Goal: Navigation & Orientation: Find specific page/section

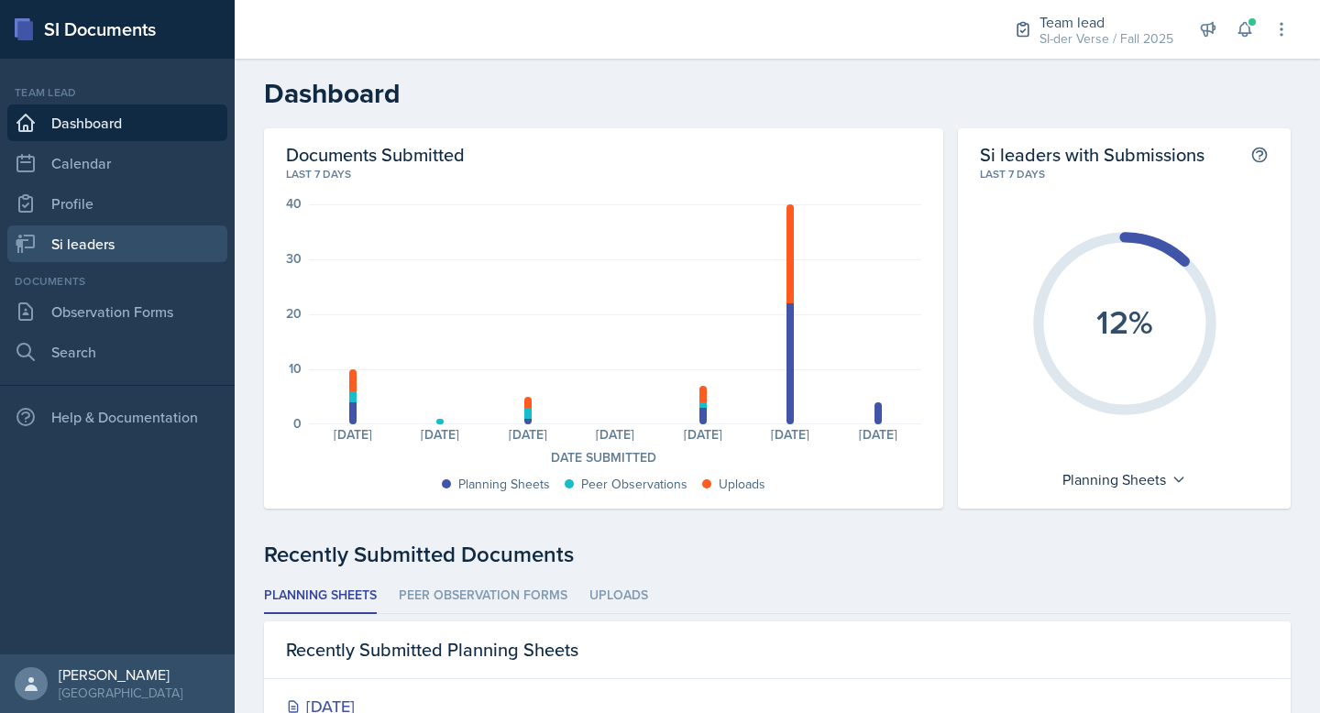
click at [83, 236] on link "Si leaders" at bounding box center [117, 244] width 220 height 37
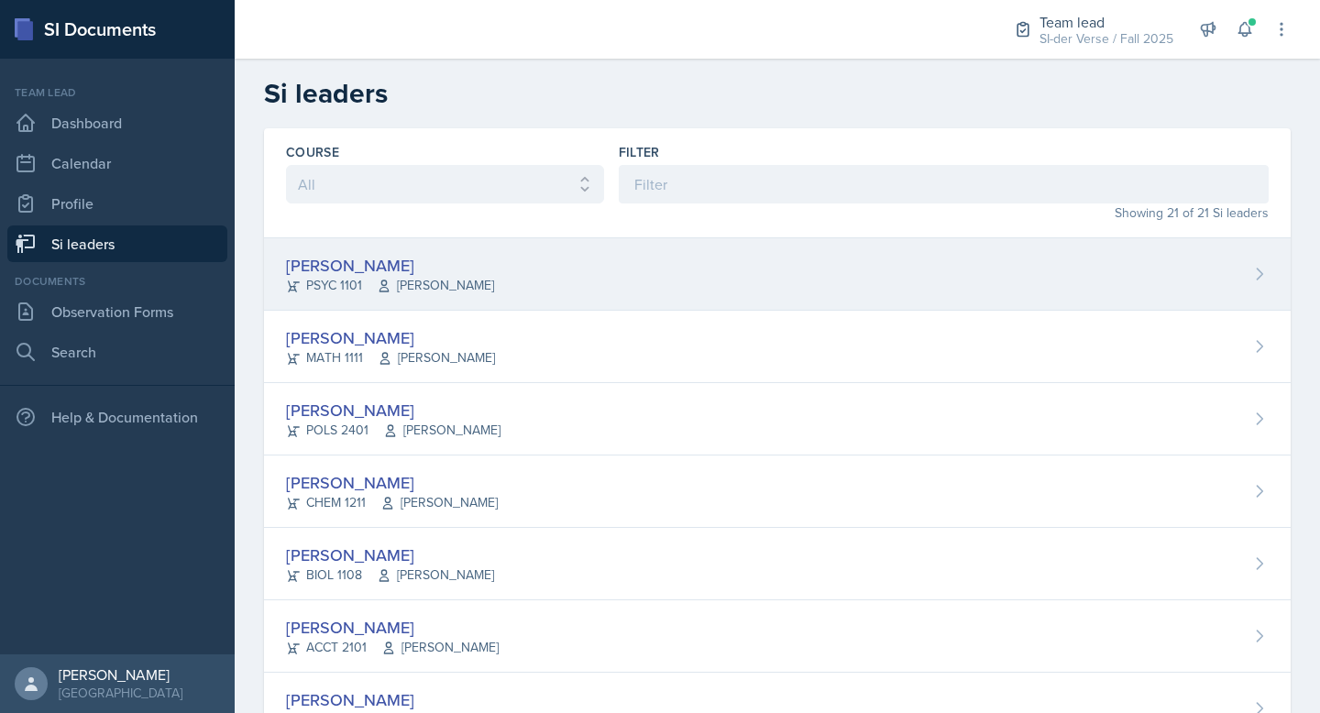
click at [353, 261] on div "[PERSON_NAME]" at bounding box center [390, 265] width 208 height 25
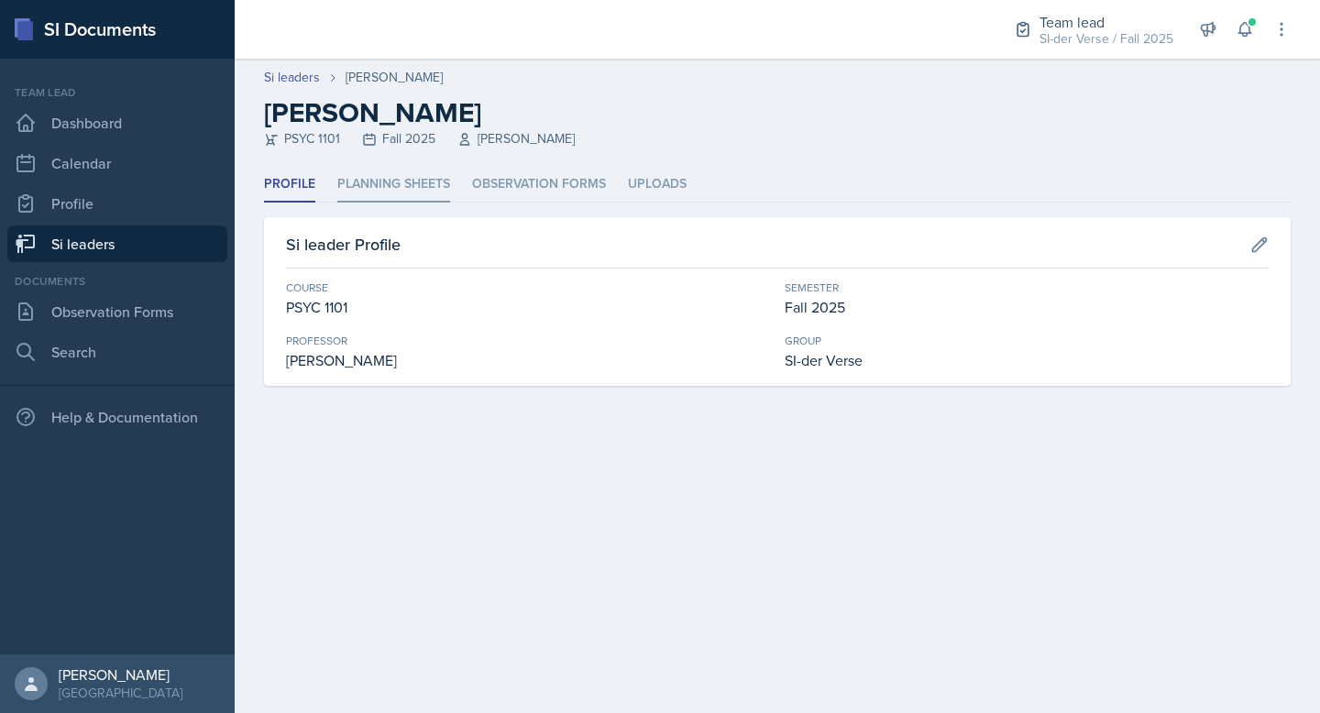
click at [405, 168] on li "Planning Sheets" at bounding box center [393, 185] width 113 height 36
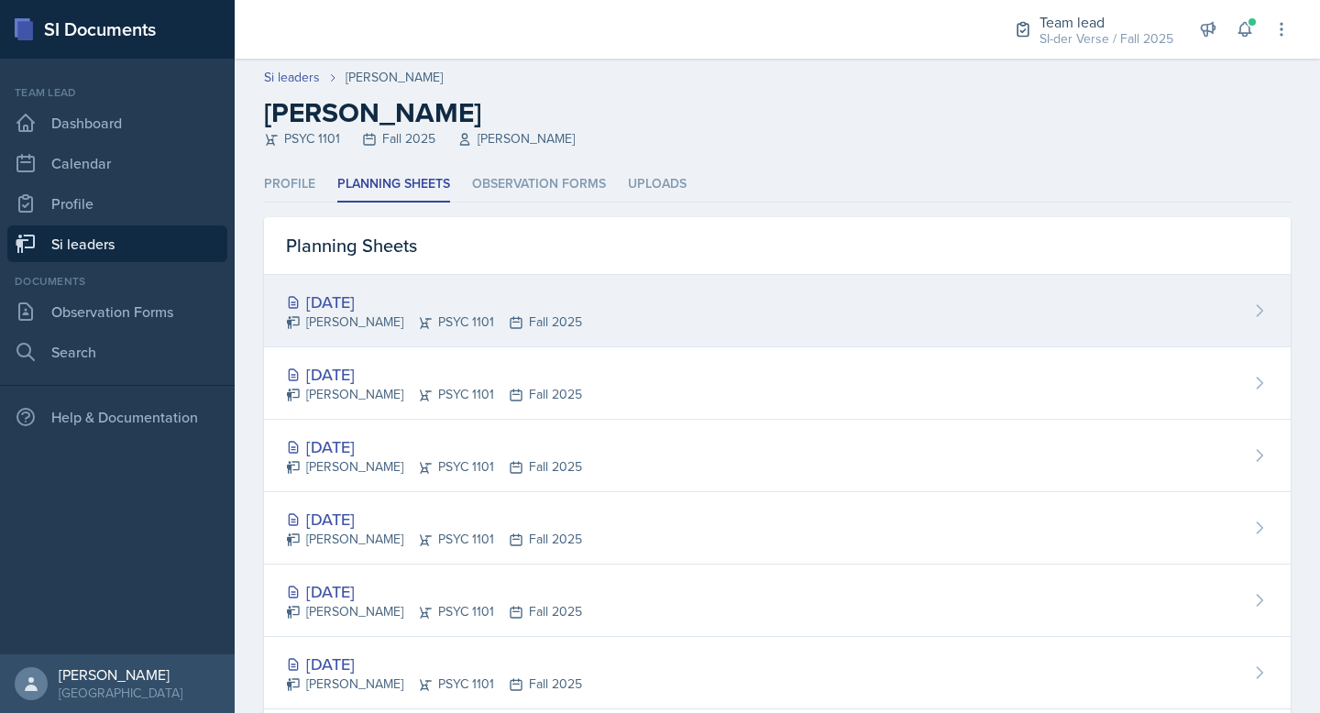
click at [445, 297] on div "[DATE]" at bounding box center [434, 302] width 296 height 25
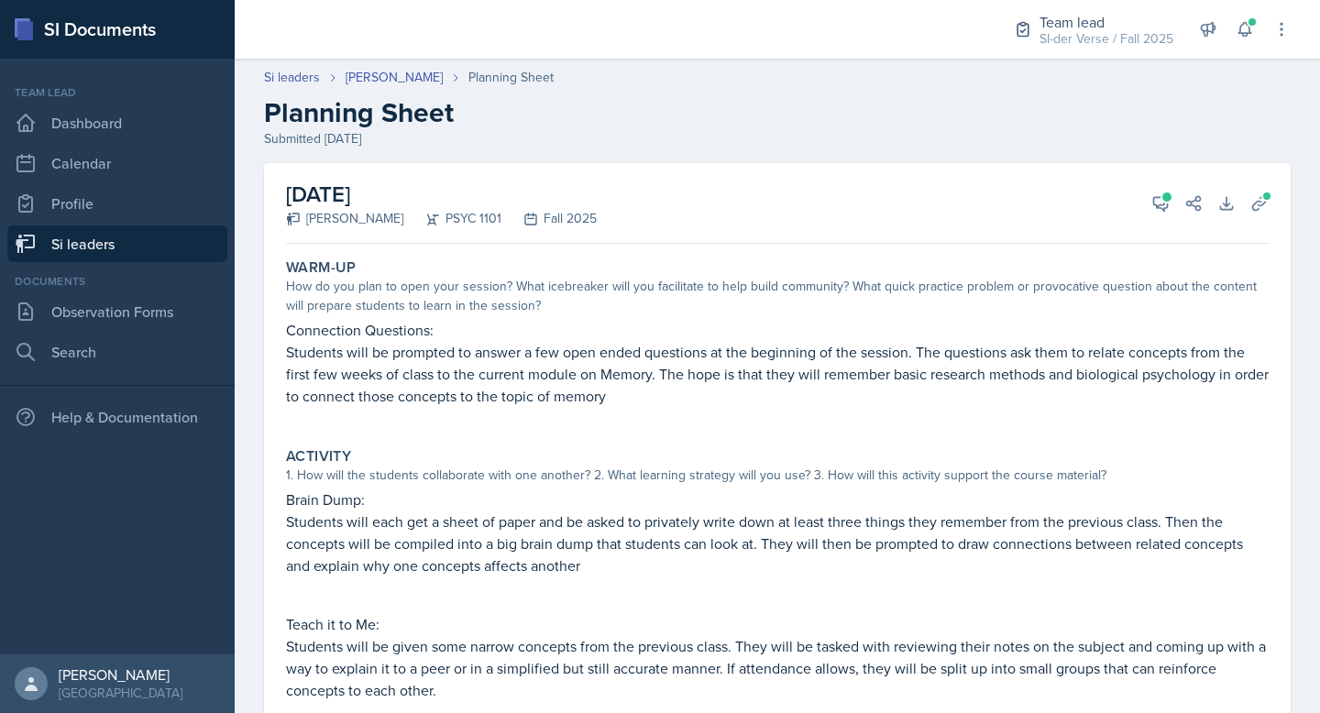
click at [84, 250] on link "Si leaders" at bounding box center [117, 244] width 220 height 37
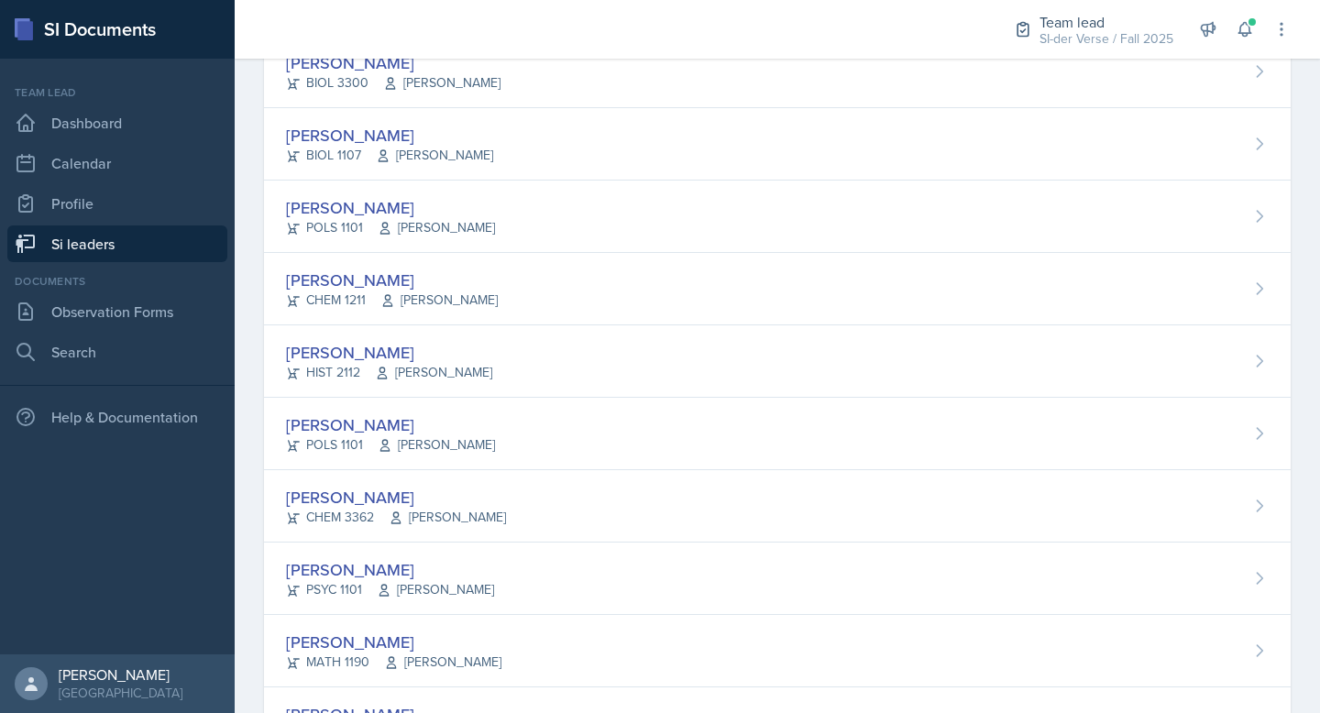
scroll to position [1029, 0]
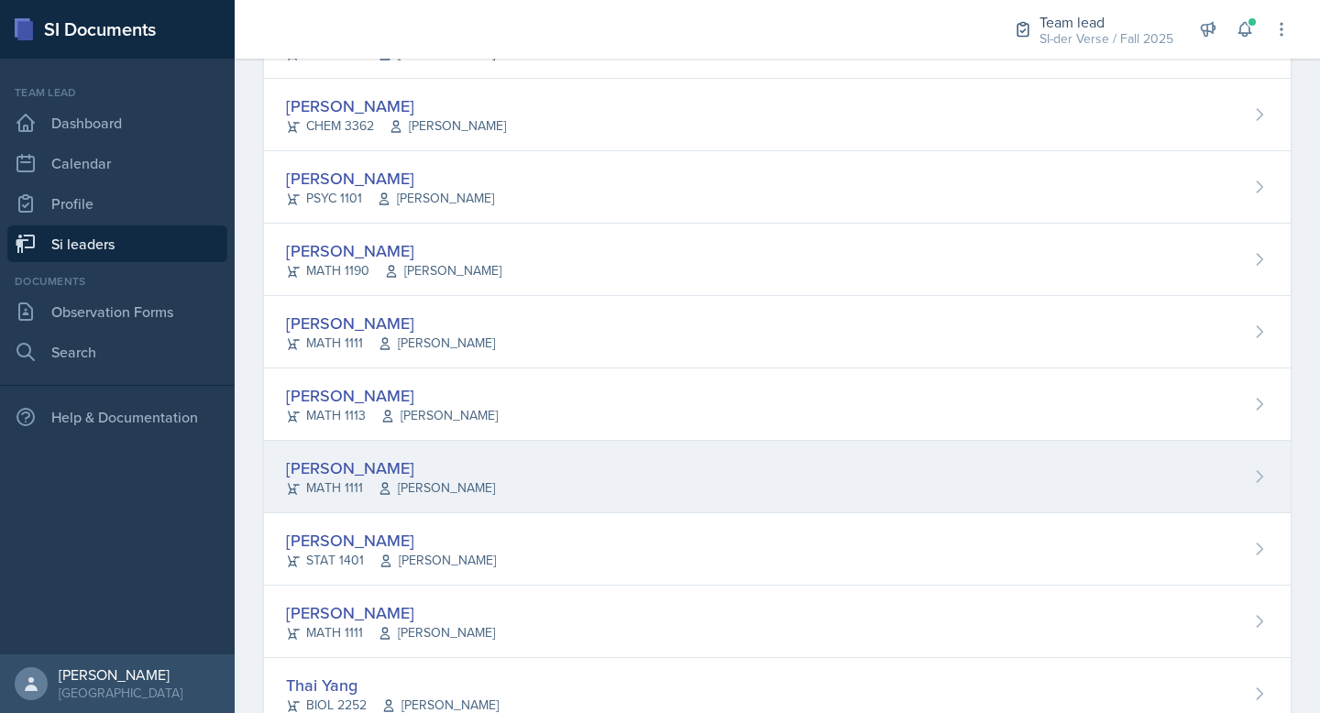
click at [436, 452] on div "[PERSON_NAME] MATH 1111 [PERSON_NAME]" at bounding box center [777, 477] width 1027 height 72
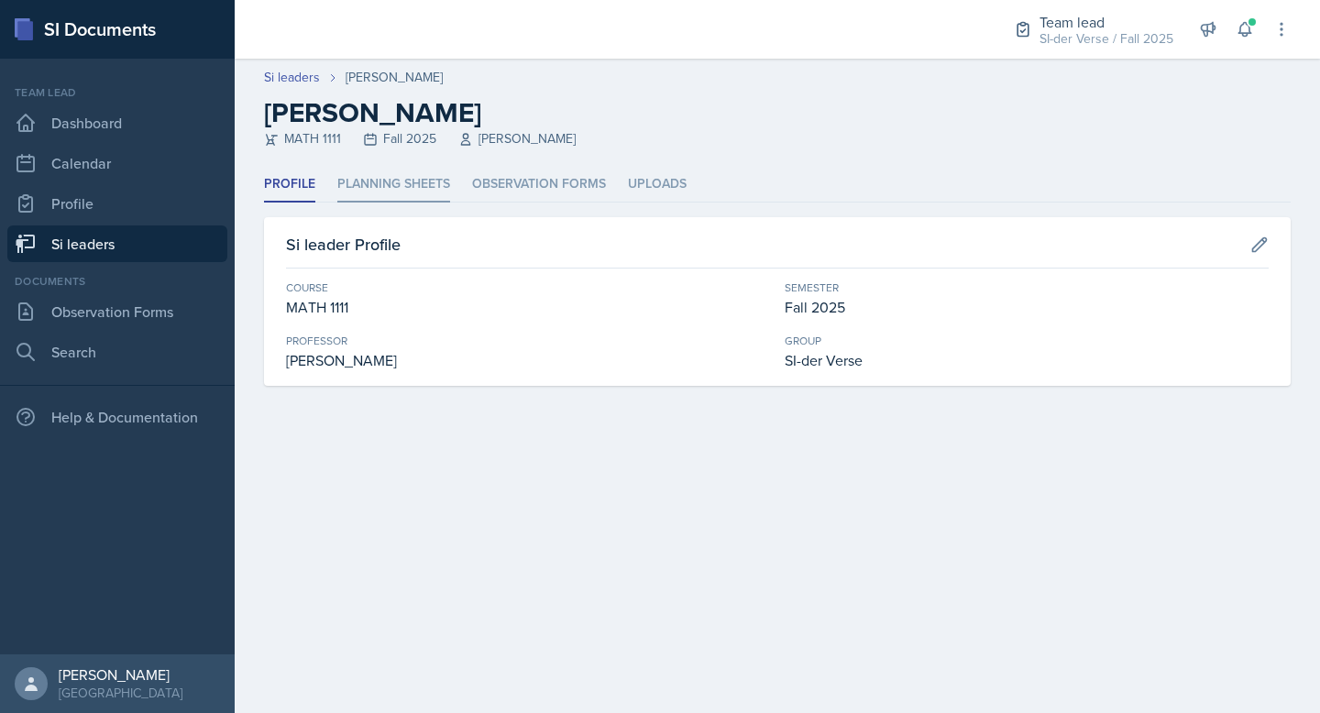
click at [400, 189] on li "Planning Sheets" at bounding box center [393, 185] width 113 height 36
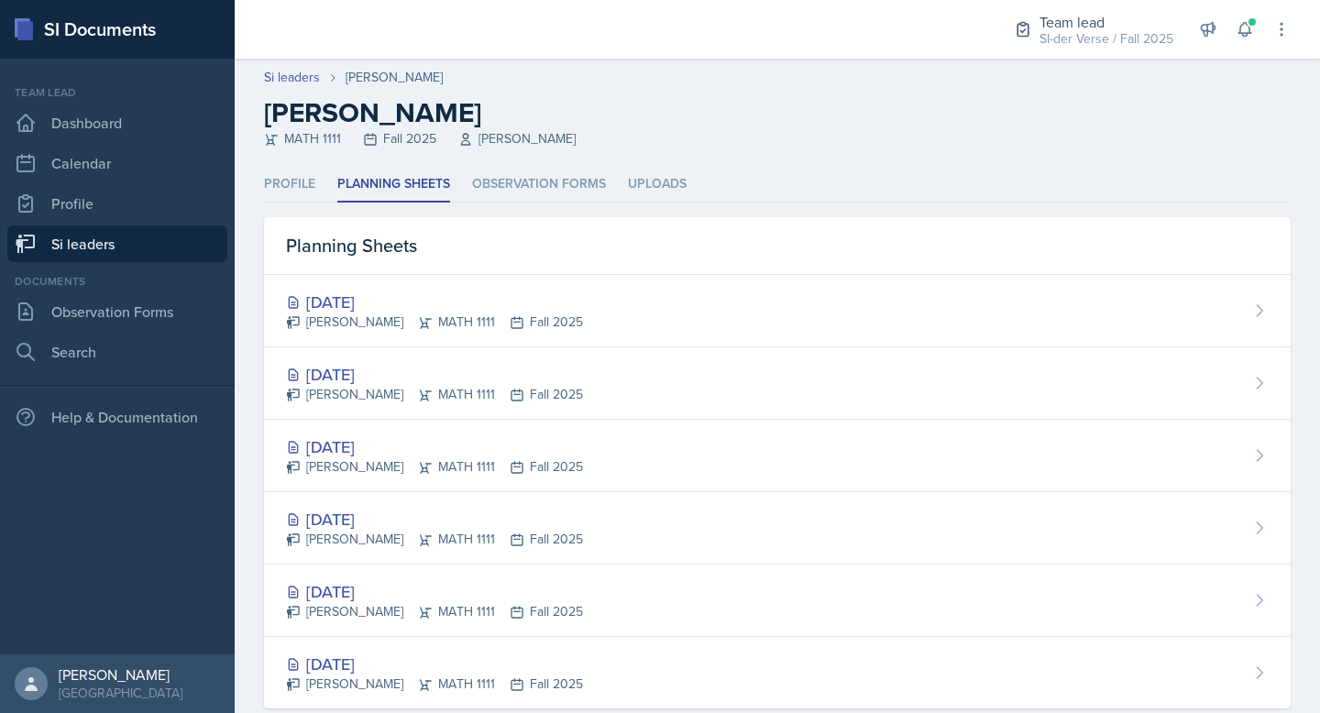
click at [136, 247] on link "Si leaders" at bounding box center [117, 244] width 220 height 37
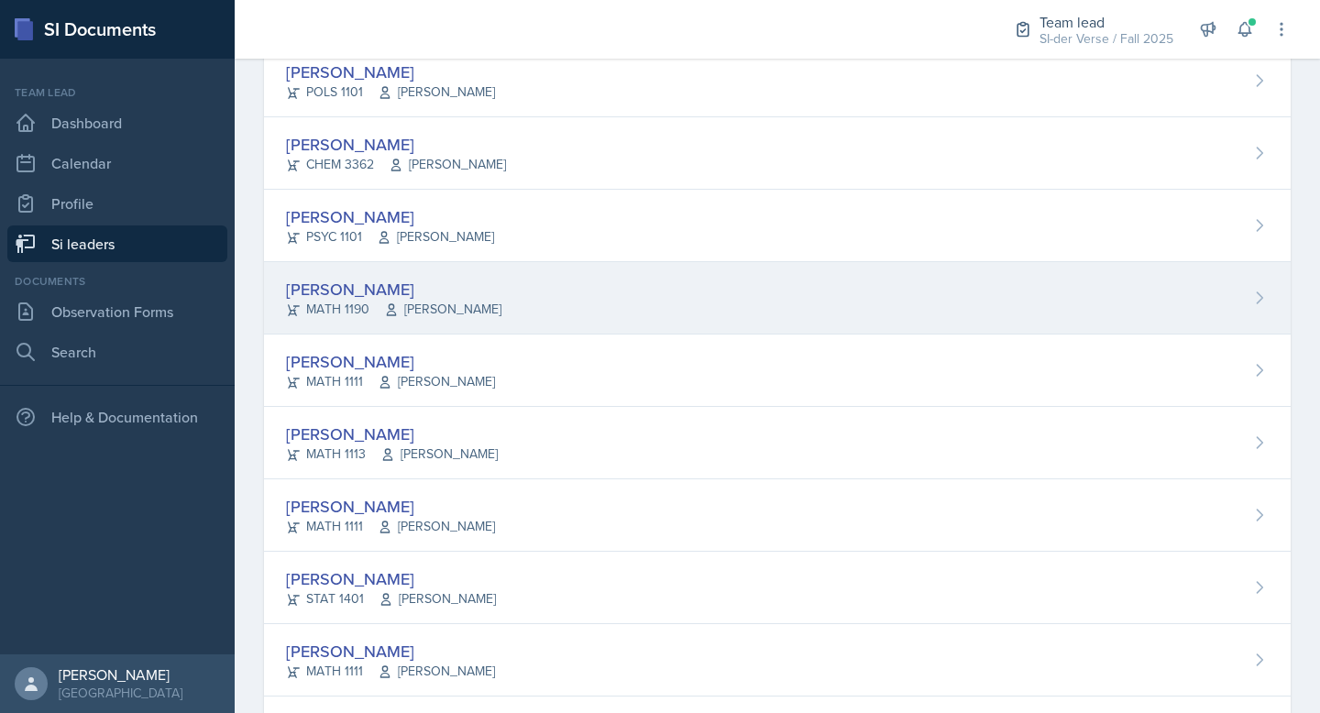
scroll to position [910, 0]
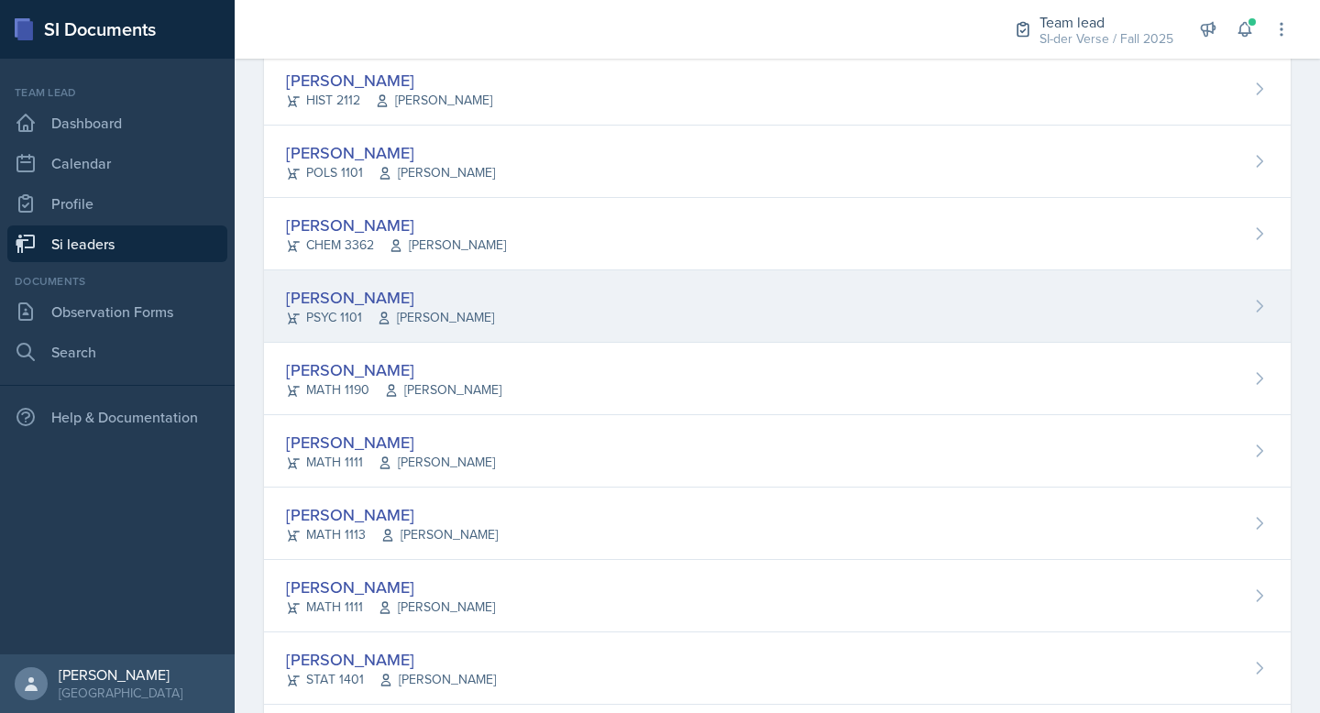
click at [373, 285] on div "[PERSON_NAME]" at bounding box center [390, 297] width 208 height 25
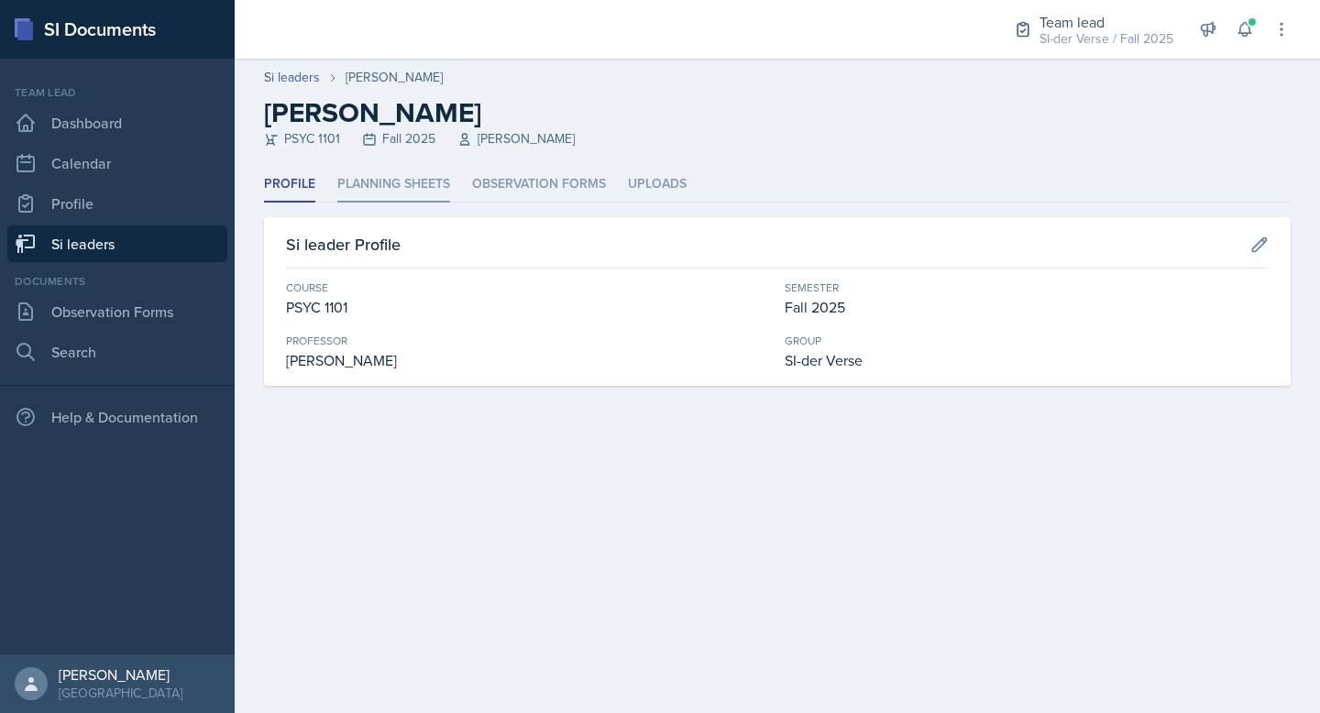
click at [383, 182] on li "Planning Sheets" at bounding box center [393, 185] width 113 height 36
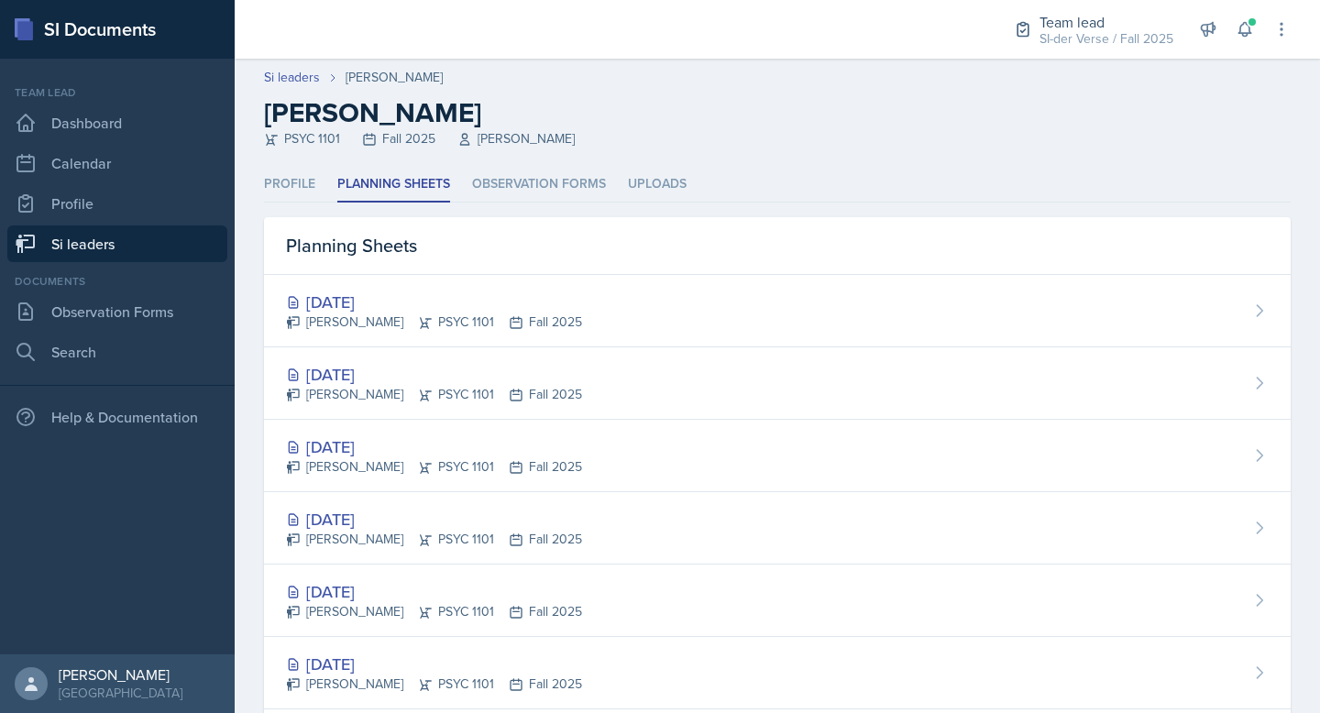
click at [92, 248] on link "Si leaders" at bounding box center [117, 244] width 220 height 37
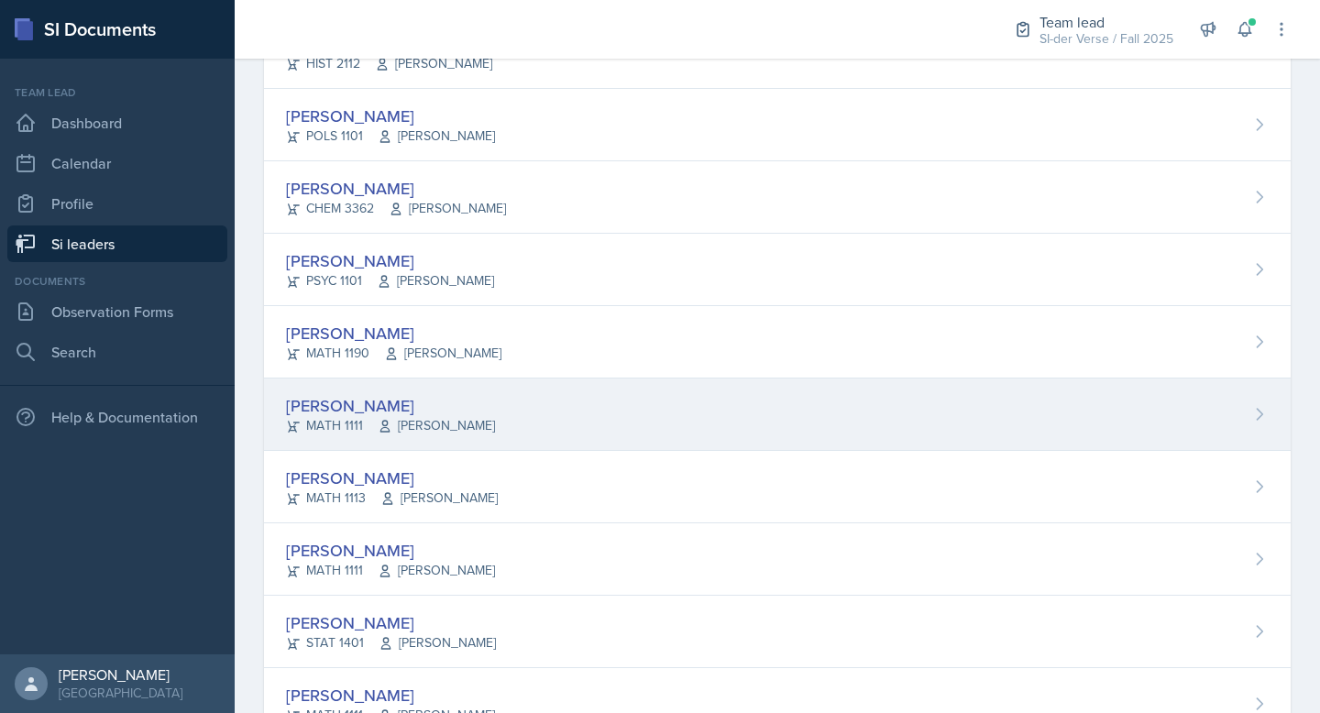
scroll to position [1089, 0]
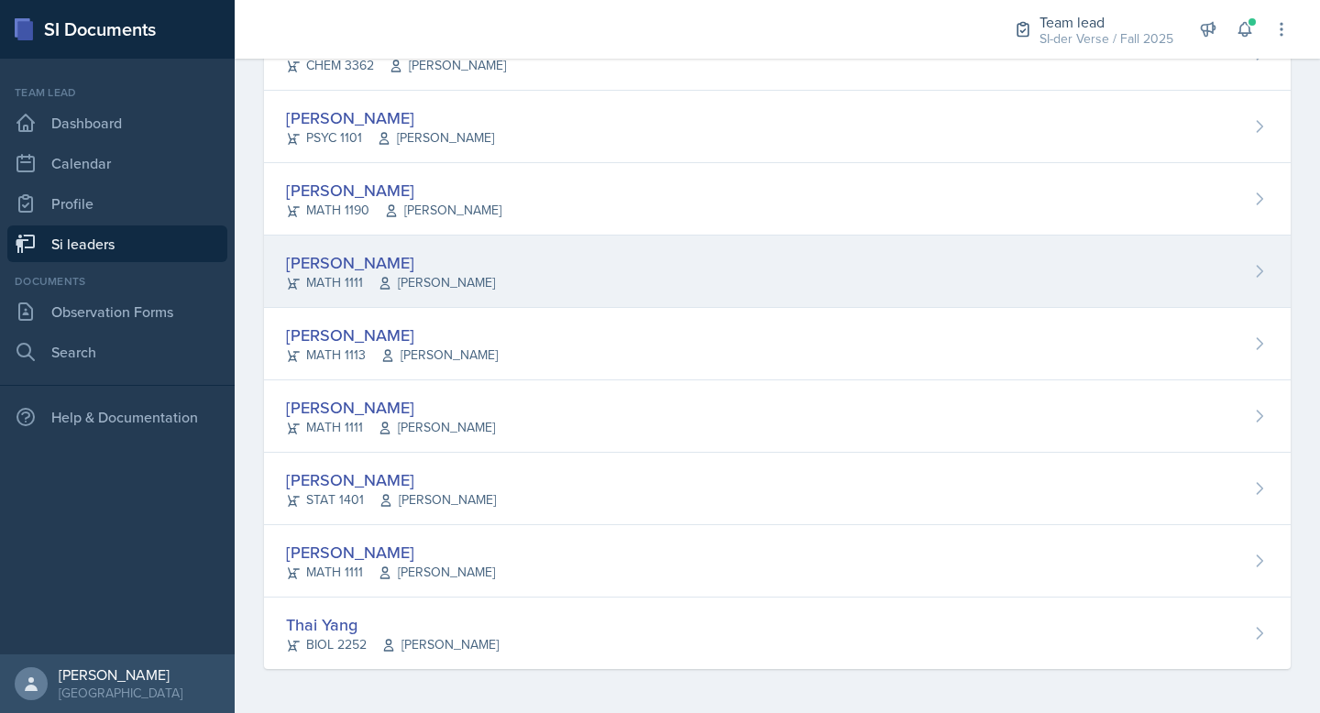
click at [372, 253] on div "[PERSON_NAME]" at bounding box center [390, 262] width 209 height 25
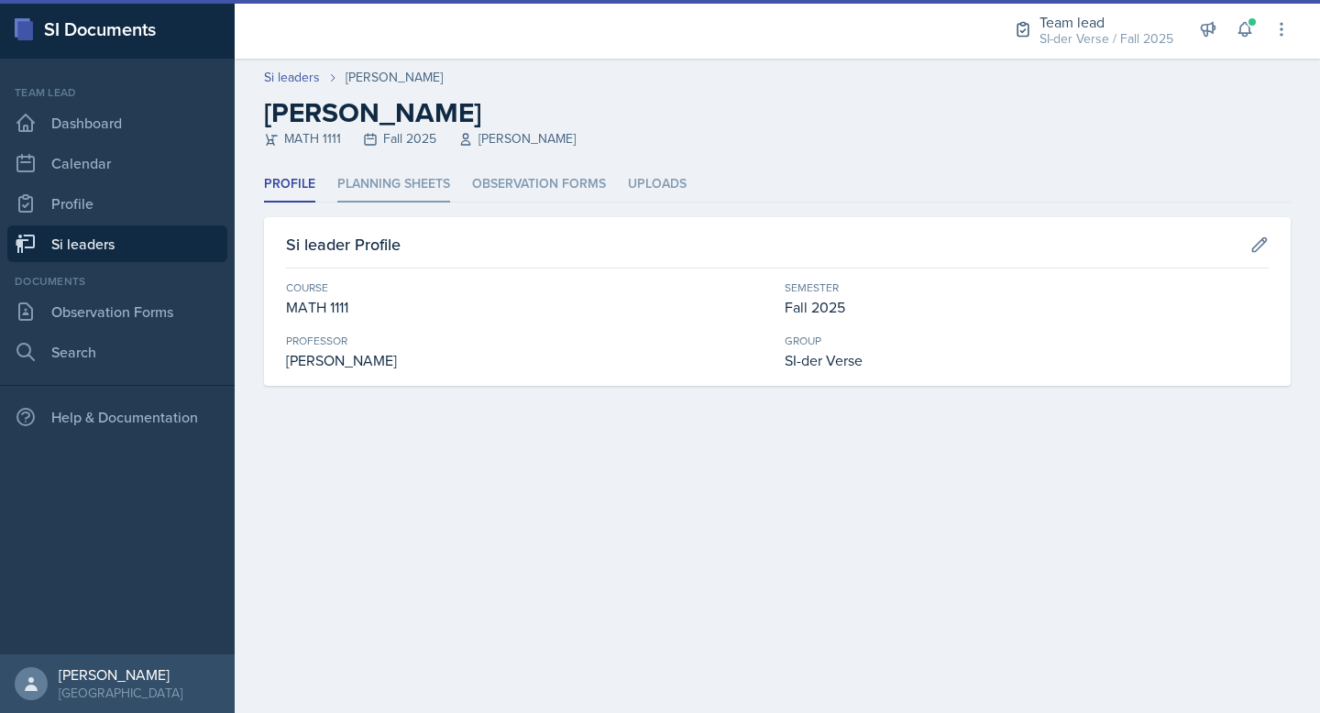
click at [414, 195] on li "Planning Sheets" at bounding box center [393, 185] width 113 height 36
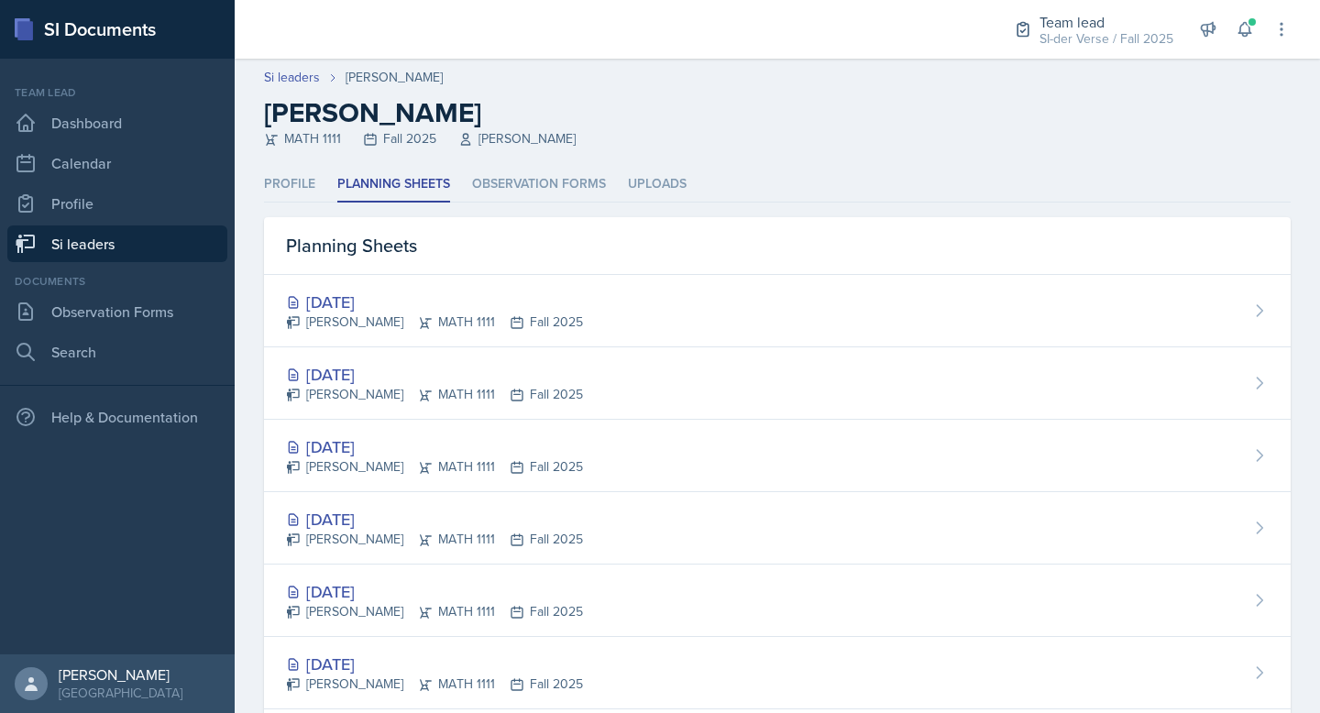
click at [116, 238] on link "Si leaders" at bounding box center [117, 244] width 220 height 37
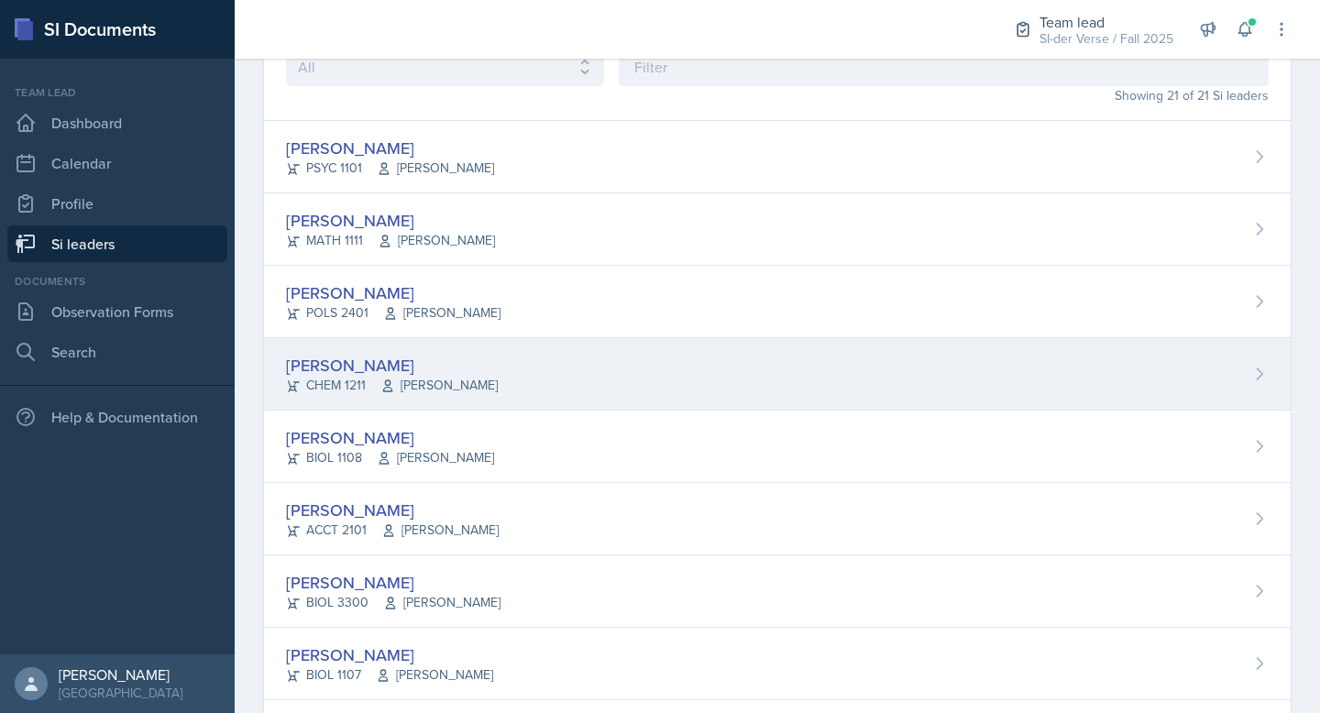
scroll to position [294, 0]
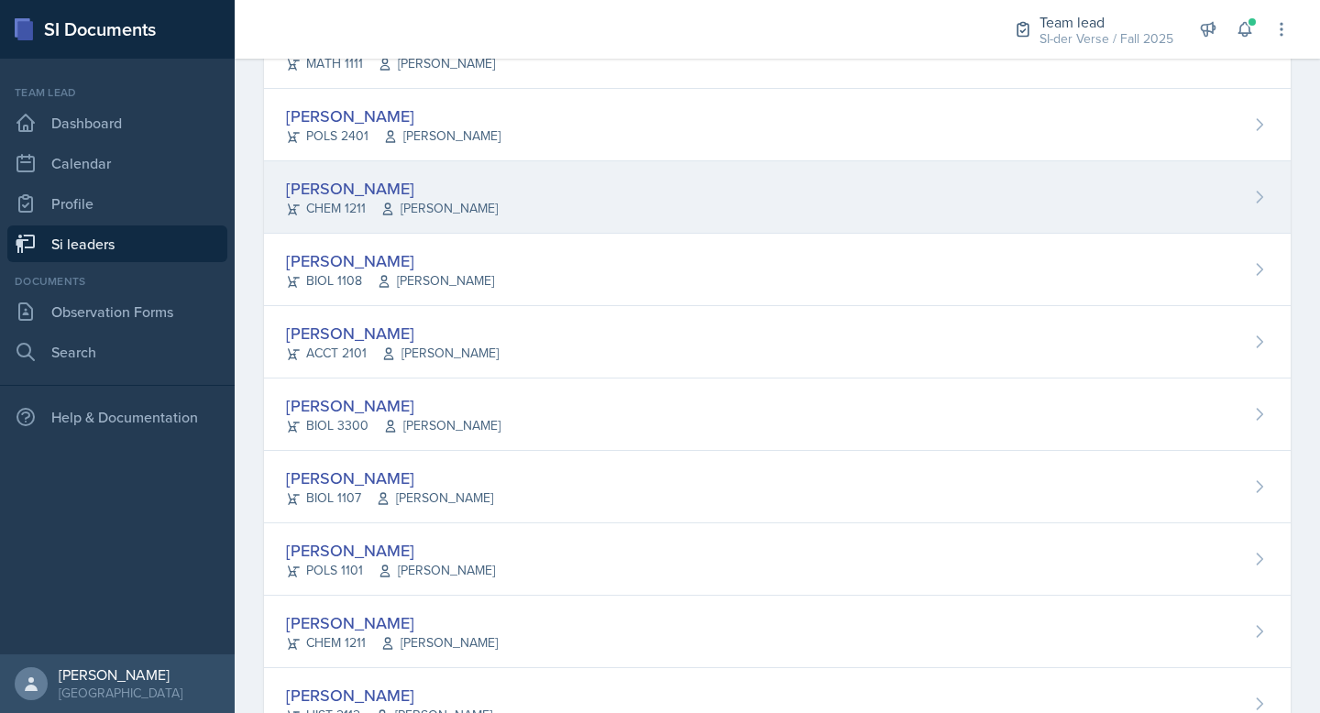
click at [332, 163] on div "[PERSON_NAME] CHEM 1211 [PERSON_NAME]" at bounding box center [777, 197] width 1027 height 72
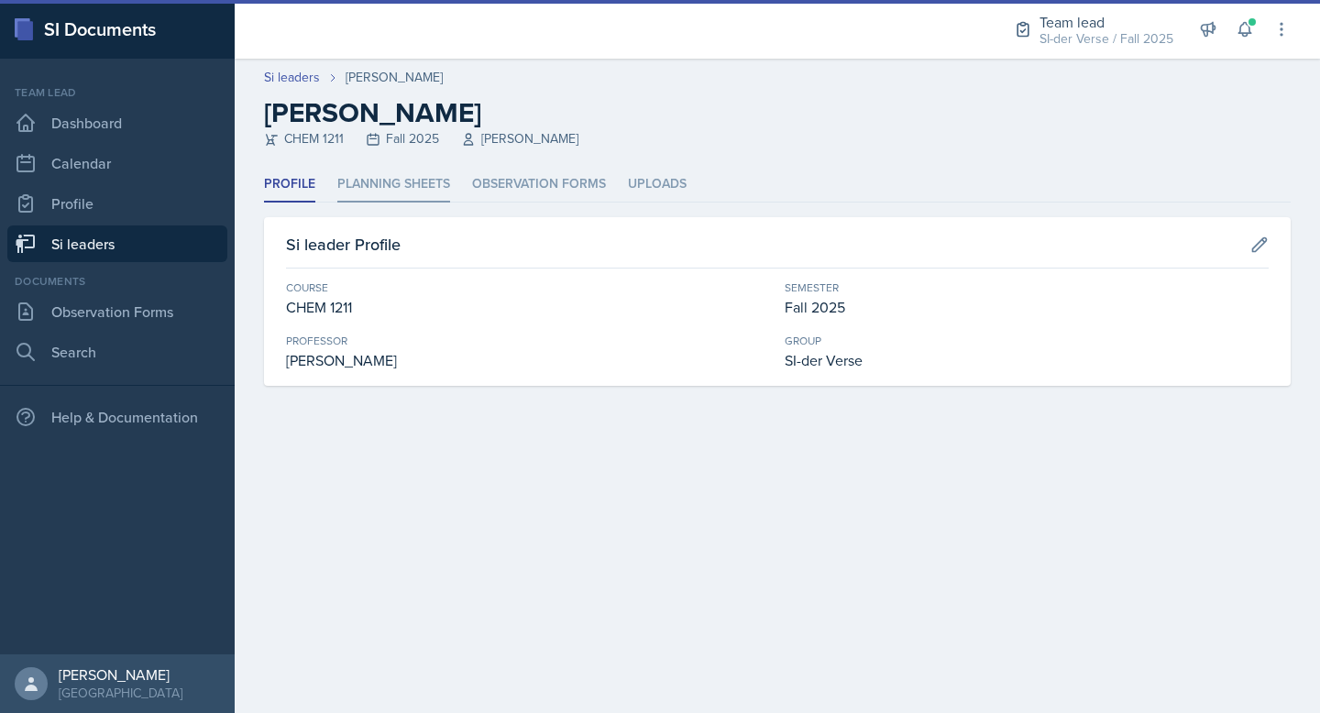
click at [404, 185] on li "Planning Sheets" at bounding box center [393, 185] width 113 height 36
